Goal: Task Accomplishment & Management: Use online tool/utility

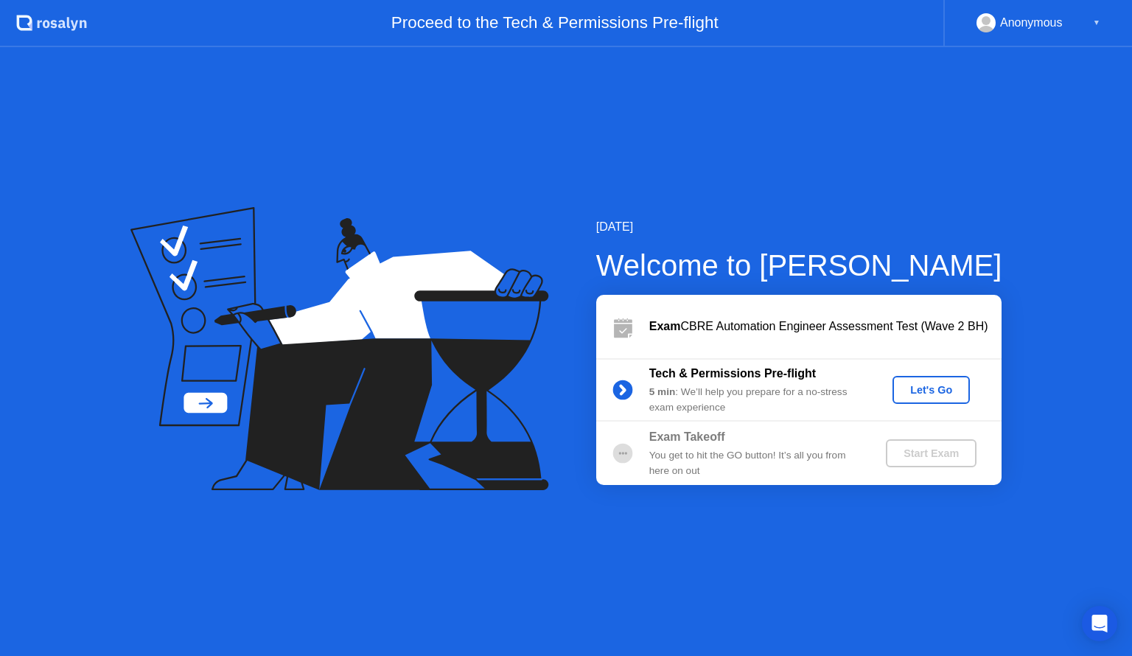
click at [927, 396] on div "Let's Go" at bounding box center [932, 390] width 66 height 12
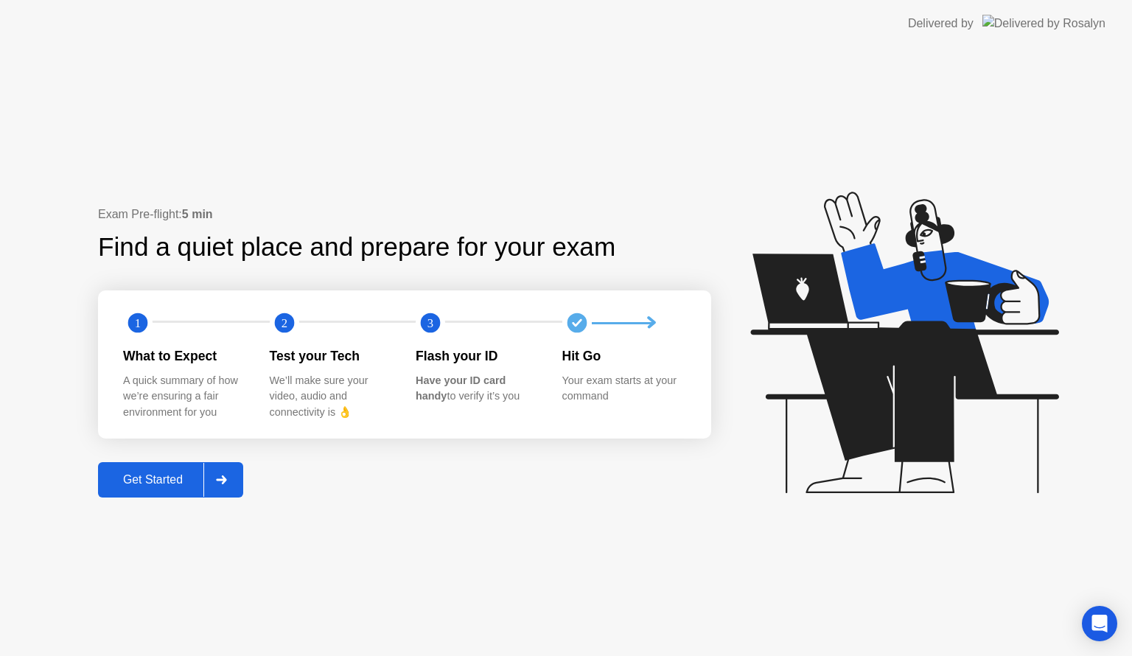
click at [226, 475] on icon at bounding box center [221, 479] width 11 height 9
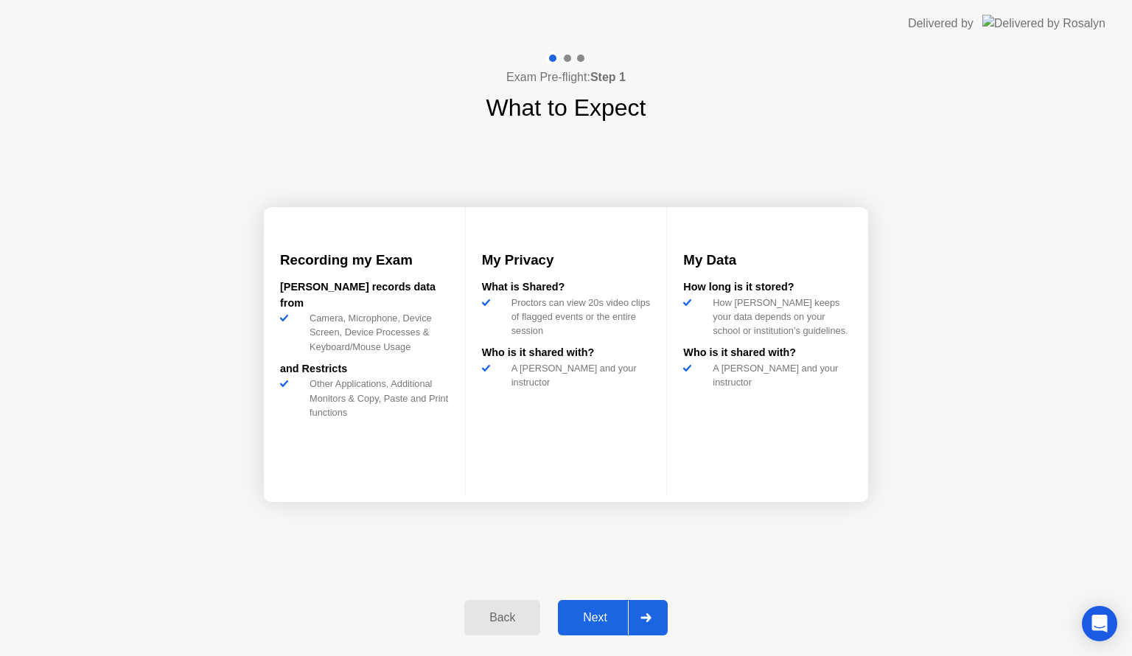
click at [635, 615] on div at bounding box center [645, 618] width 35 height 34
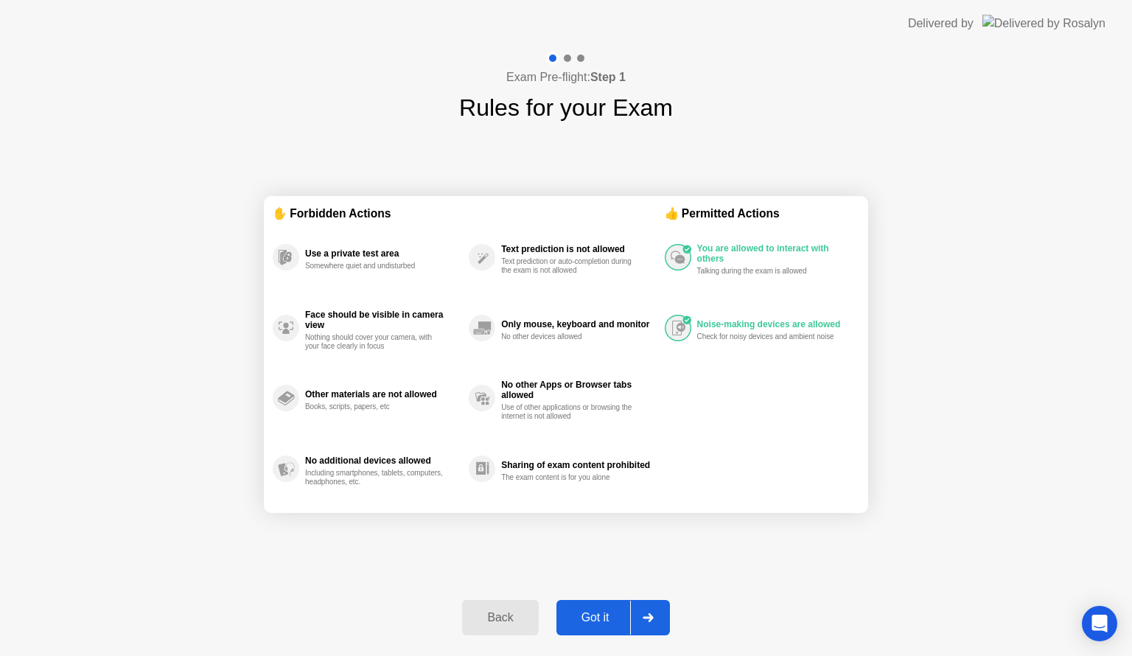
drag, startPoint x: 557, startPoint y: 473, endPoint x: 583, endPoint y: 540, distance: 71.2
click at [557, 476] on div "The exam content is for you alone" at bounding box center [570, 477] width 139 height 9
click at [635, 621] on div at bounding box center [647, 618] width 35 height 34
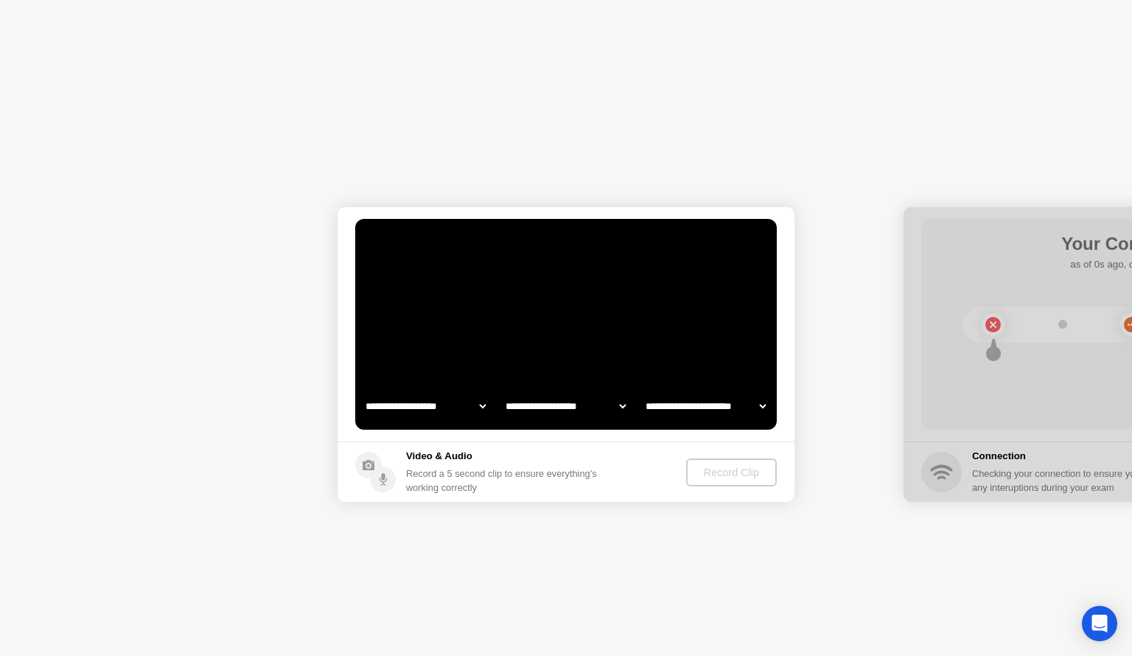
select select "**********"
select select "*******"
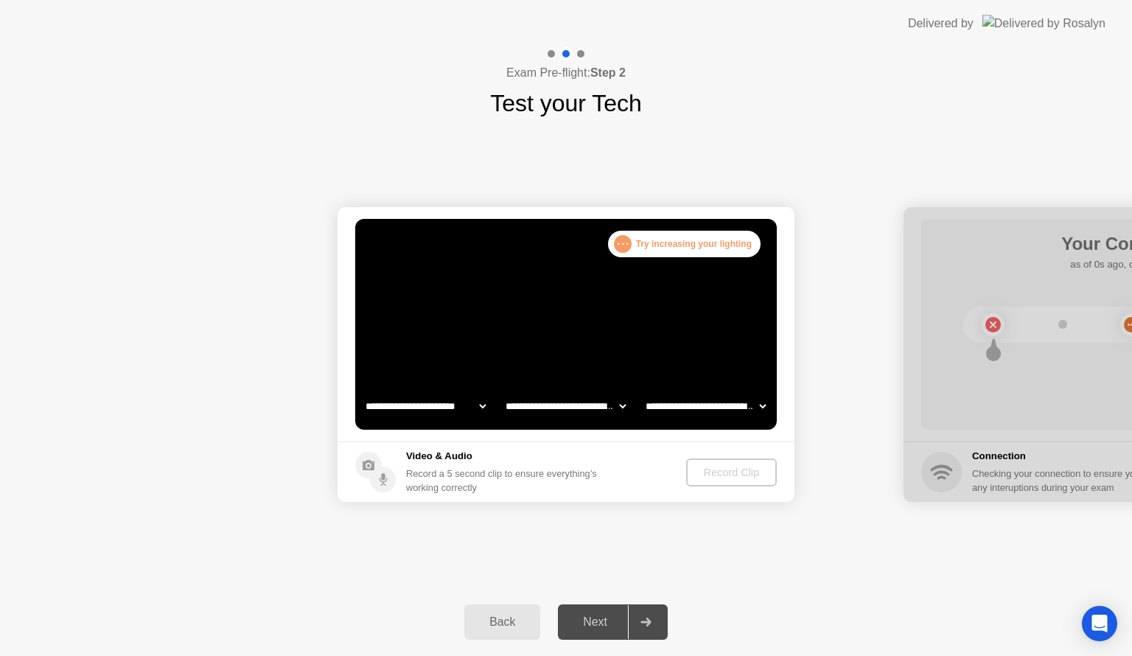
drag, startPoint x: 700, startPoint y: 250, endPoint x: 675, endPoint y: 328, distance: 82.1
click at [699, 253] on div ". . . Try increasing your lighting" at bounding box center [684, 244] width 153 height 27
click at [657, 629] on div at bounding box center [645, 622] width 35 height 34
drag, startPoint x: 657, startPoint y: 629, endPoint x: 678, endPoint y: 568, distance: 65.5
click at [662, 617] on div at bounding box center [645, 622] width 35 height 34
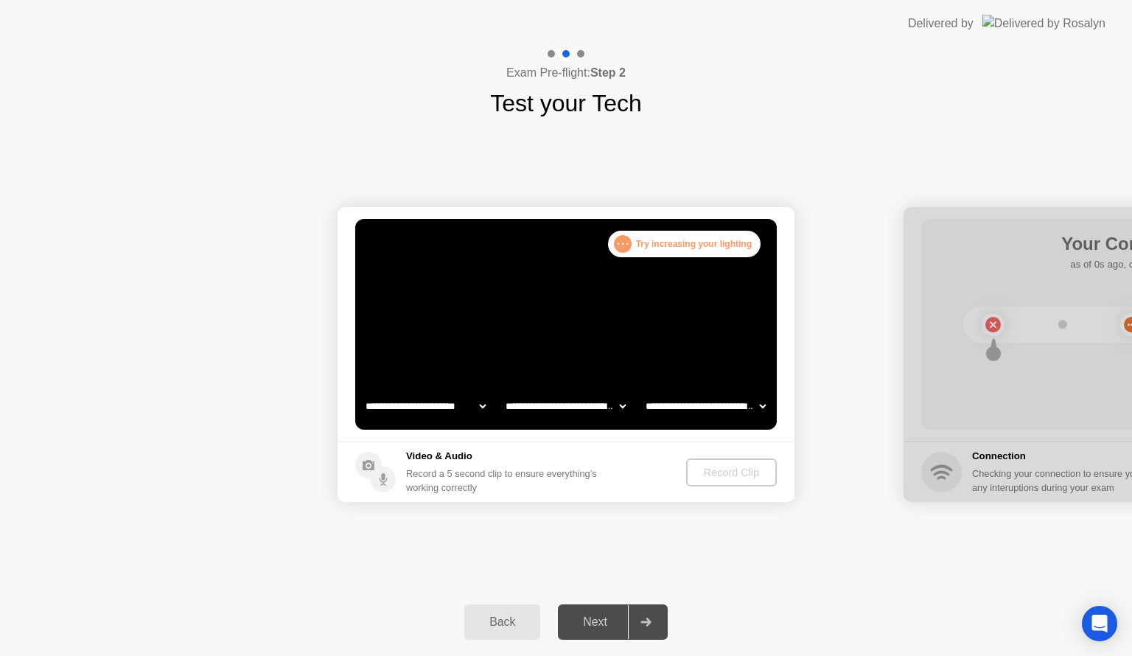
click at [708, 472] on div "Record Clip" at bounding box center [731, 473] width 79 height 12
click at [708, 467] on div "Record Clip" at bounding box center [731, 473] width 79 height 12
drag, startPoint x: 358, startPoint y: 477, endPoint x: 374, endPoint y: 471, distance: 16.6
click at [363, 476] on icon at bounding box center [375, 472] width 41 height 41
click at [374, 471] on circle at bounding box center [383, 480] width 26 height 26
